Goal: Task Accomplishment & Management: Use online tool/utility

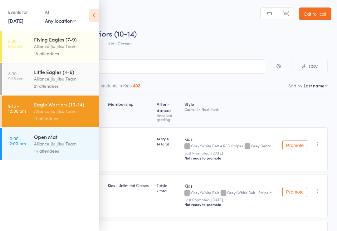
click at [23, 21] on link "[DATE]" at bounding box center [15, 20] width 15 height 7
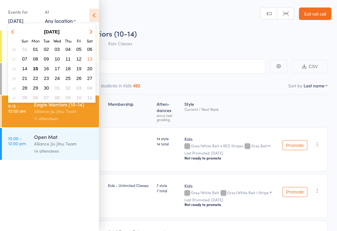
click at [36, 67] on span "15" at bounding box center [35, 68] width 5 height 5
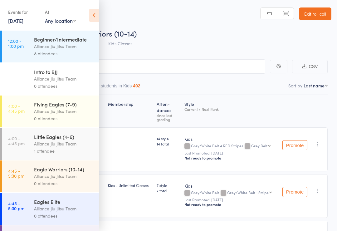
click at [74, 51] on div "8 attendees" at bounding box center [64, 53] width 60 height 7
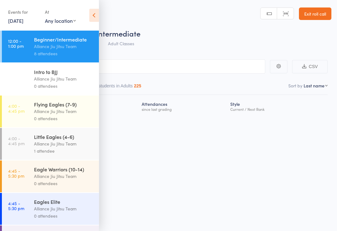
click at [97, 15] on icon at bounding box center [94, 15] width 10 height 13
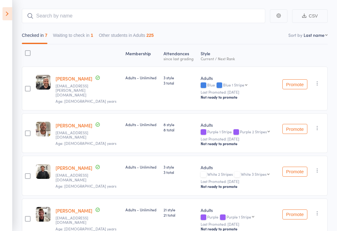
scroll to position [46, 0]
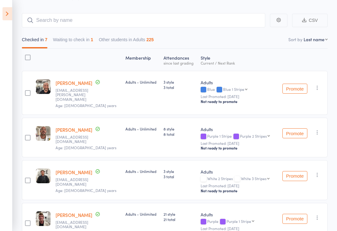
click at [93, 38] on button "Waiting to check in 1" at bounding box center [73, 41] width 40 height 14
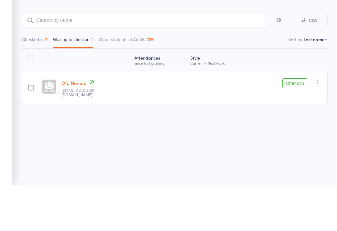
scroll to position [4, 0]
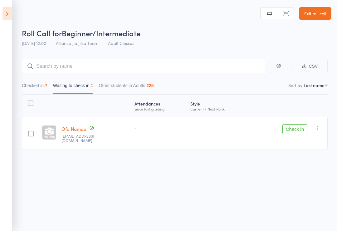
click at [299, 124] on button "Check in" at bounding box center [295, 129] width 25 height 10
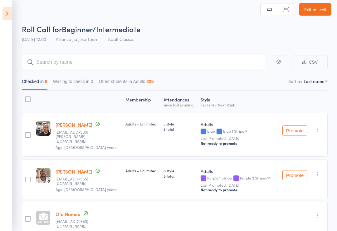
scroll to position [0, 0]
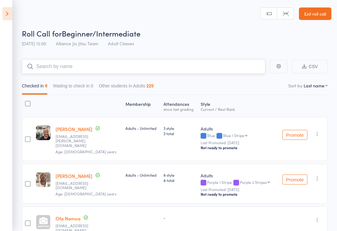
click at [98, 65] on input "search" at bounding box center [144, 66] width 244 height 14
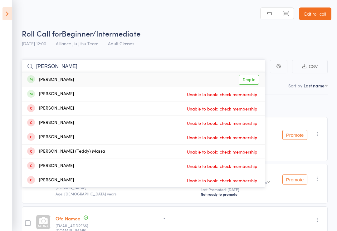
type input "[PERSON_NAME]"
click at [247, 80] on link "Drop in" at bounding box center [249, 80] width 20 height 10
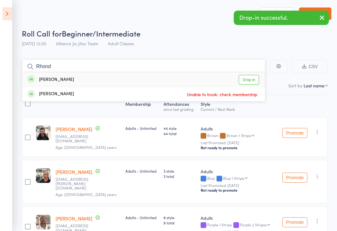
type input "Rhond"
click at [246, 78] on link "Drop in" at bounding box center [249, 80] width 20 height 10
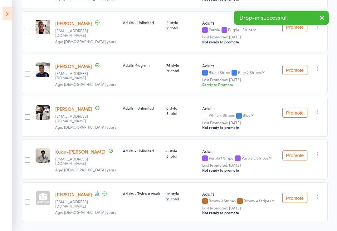
scroll to position [321, 0]
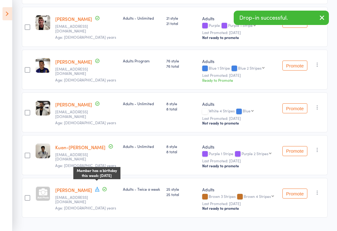
click at [99, 186] on icon at bounding box center [98, 189] width 6 height 6
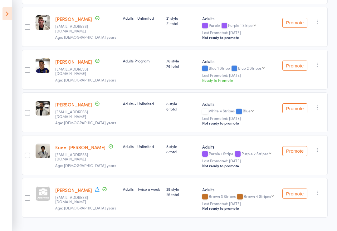
click at [210, 224] on div "Membership Atten­dances since last grading Style Current / Next Rank edit [PERS…" at bounding box center [175, 9] width 306 height 471
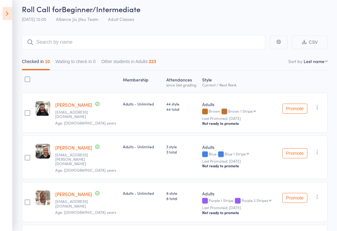
scroll to position [0, 0]
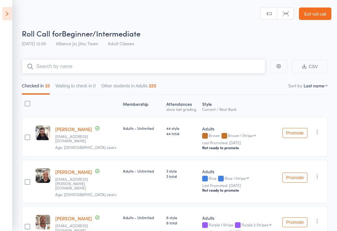
click at [167, 63] on input "search" at bounding box center [144, 66] width 244 height 14
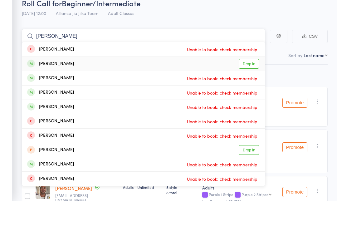
type input "[PERSON_NAME]"
click at [252, 89] on link "Drop in" at bounding box center [249, 94] width 20 height 10
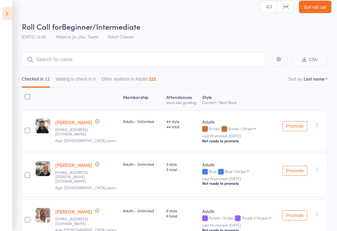
scroll to position [7, 0]
click at [317, 79] on select "First name Last name Birthday [DATE]? Behind on payments? Check in time Next pa…" at bounding box center [316, 78] width 24 height 6
select select "9"
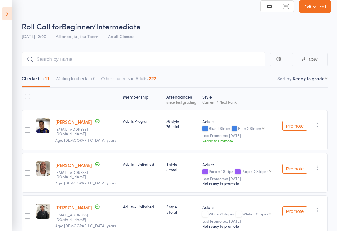
click at [296, 124] on button "Promote" at bounding box center [295, 126] width 25 height 10
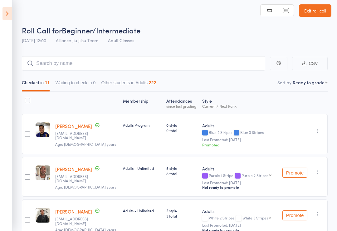
scroll to position [0, 0]
